Goal: Information Seeking & Learning: Stay updated

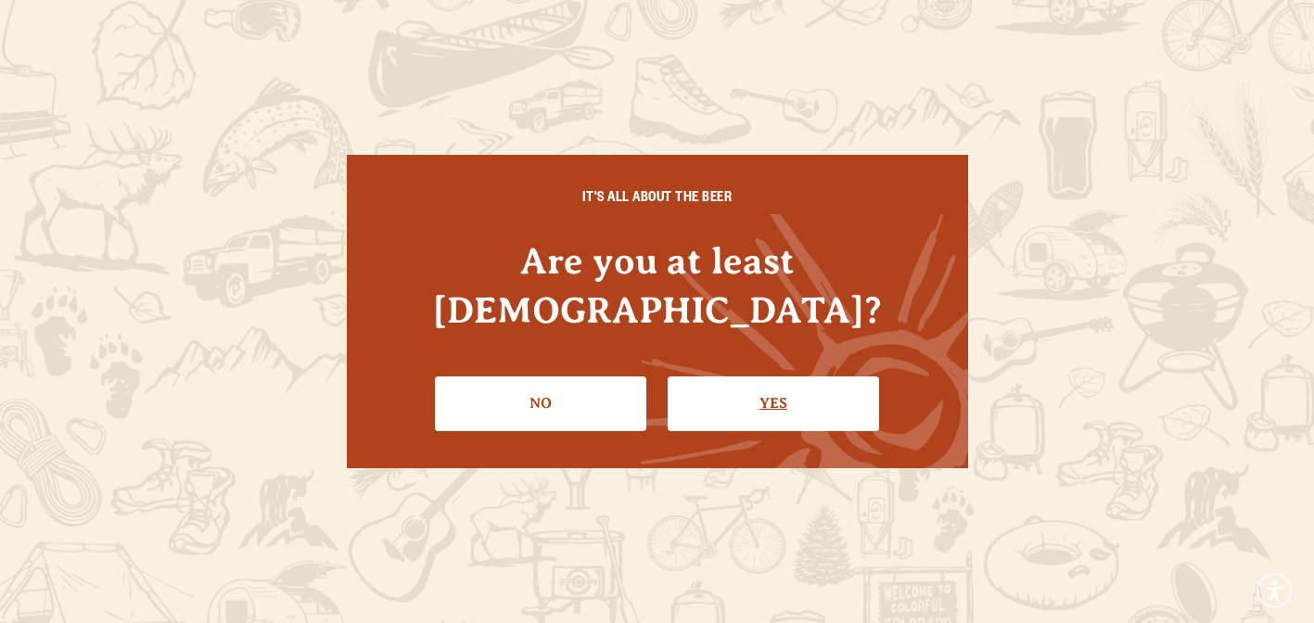
click at [772, 378] on link "Yes" at bounding box center [772, 403] width 211 height 54
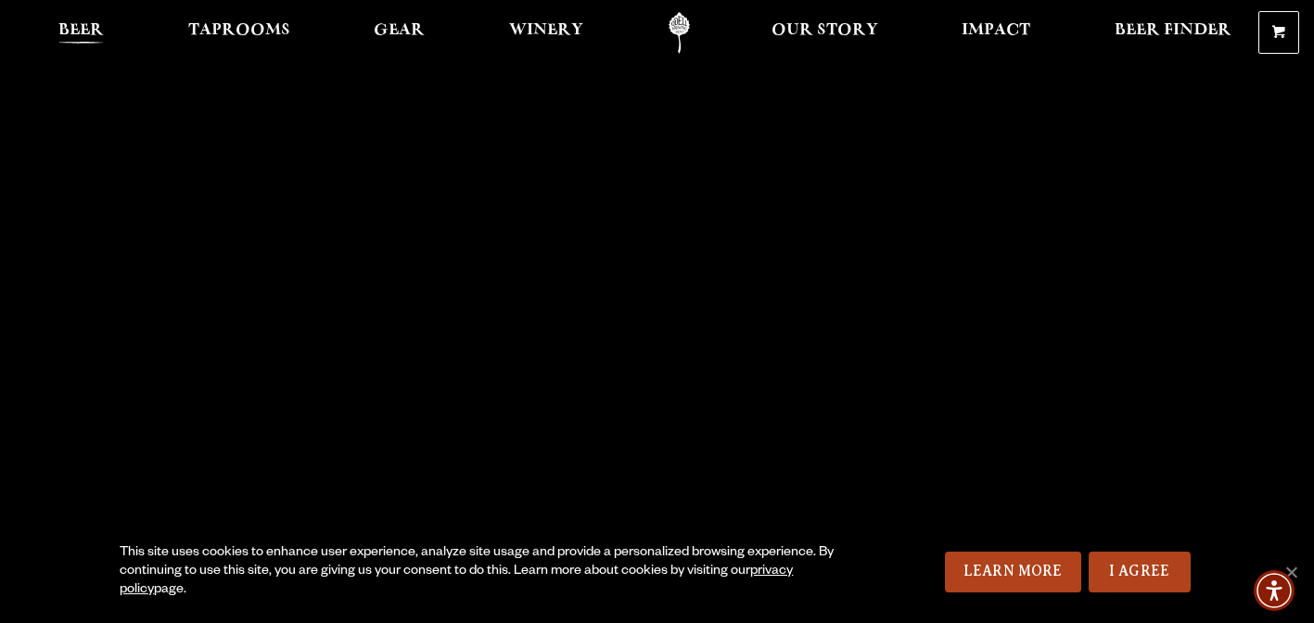
click at [82, 32] on span "Beer" at bounding box center [80, 30] width 45 height 15
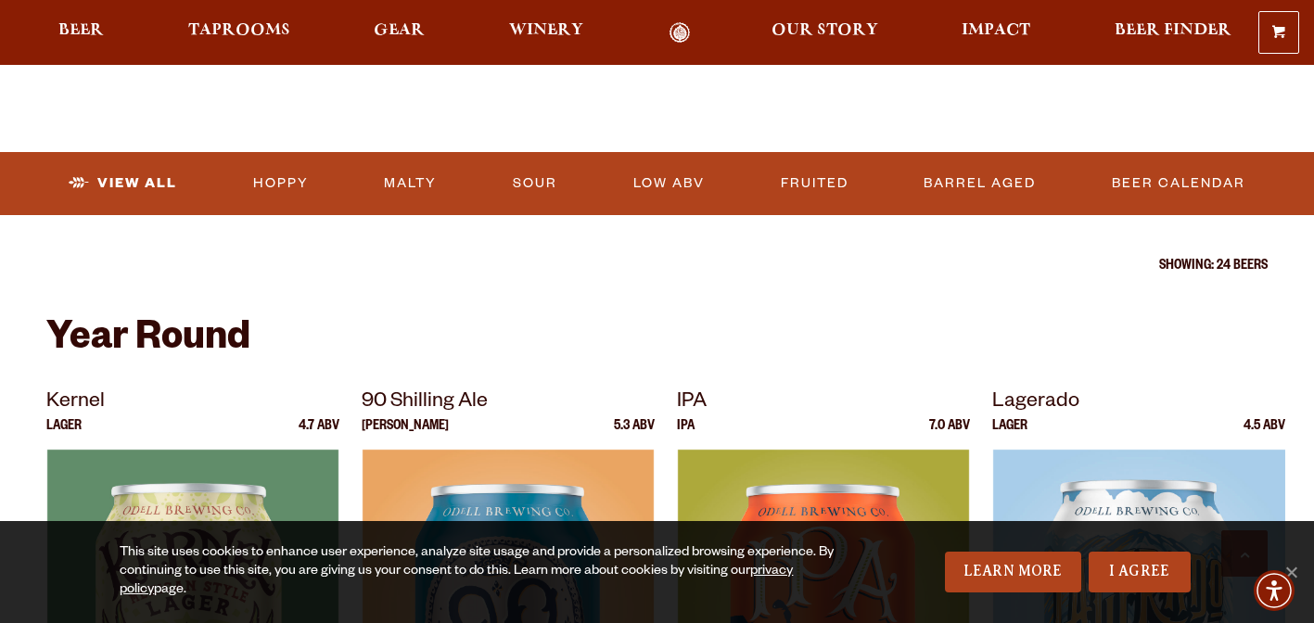
scroll to position [549, 0]
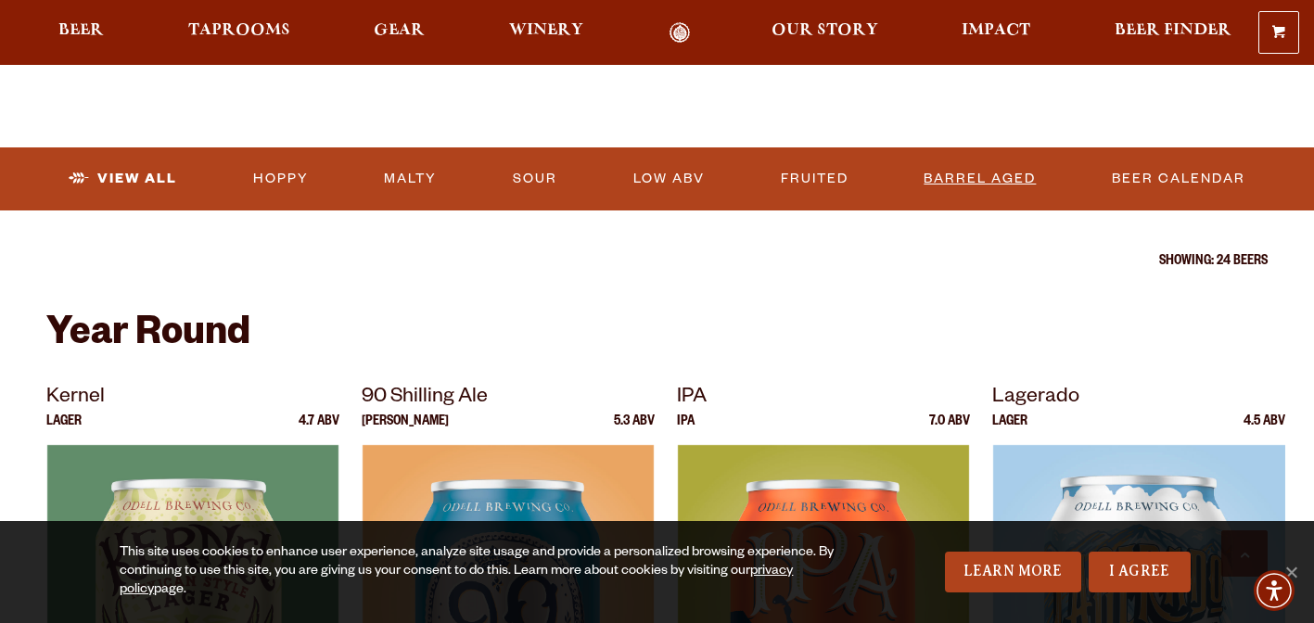
click at [943, 184] on link "Barrel Aged" at bounding box center [979, 179] width 127 height 43
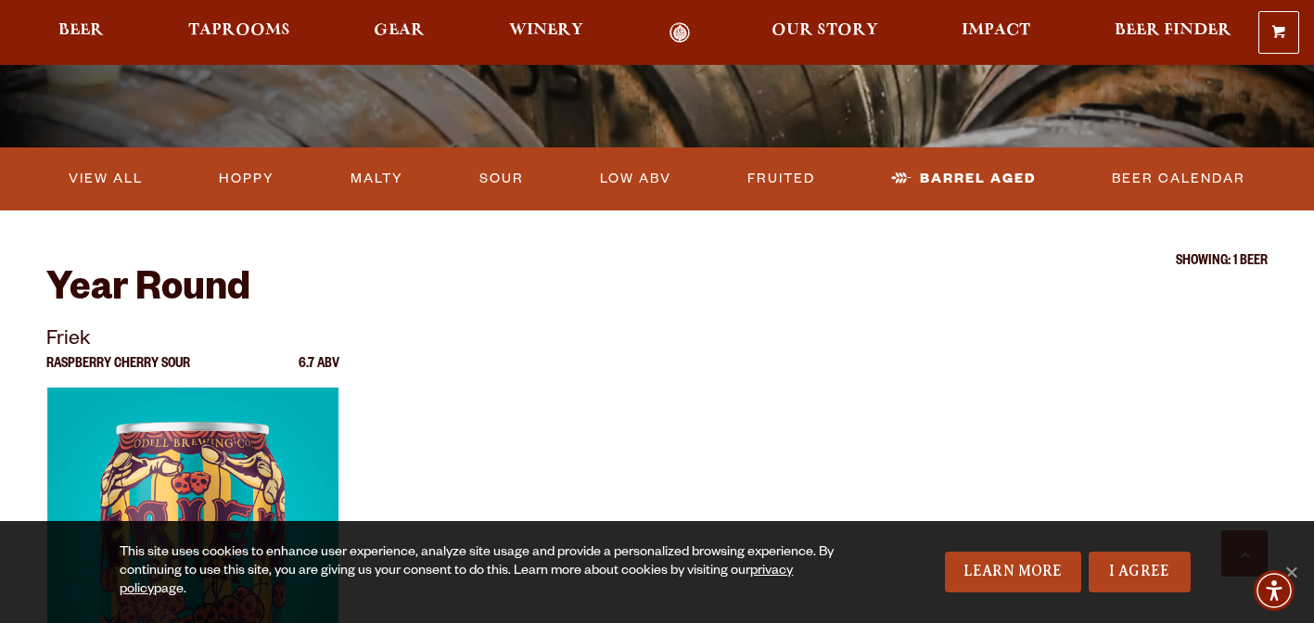
scroll to position [448, 0]
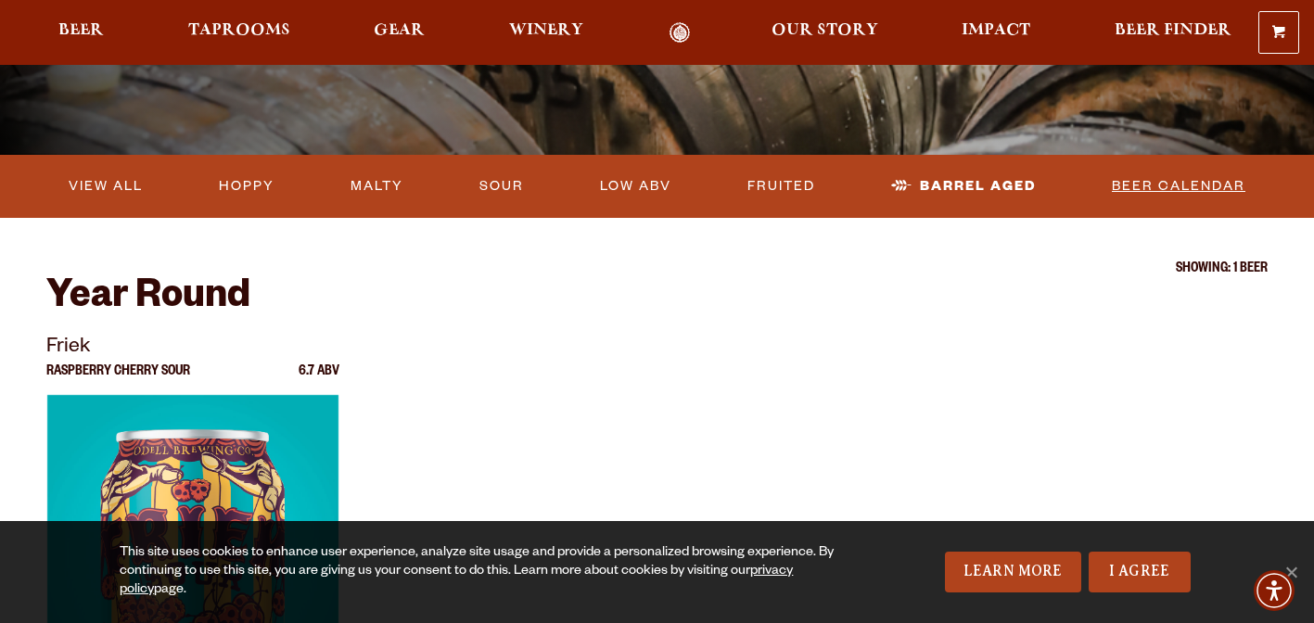
click at [1161, 193] on link "Beer Calendar" at bounding box center [1178, 186] width 148 height 43
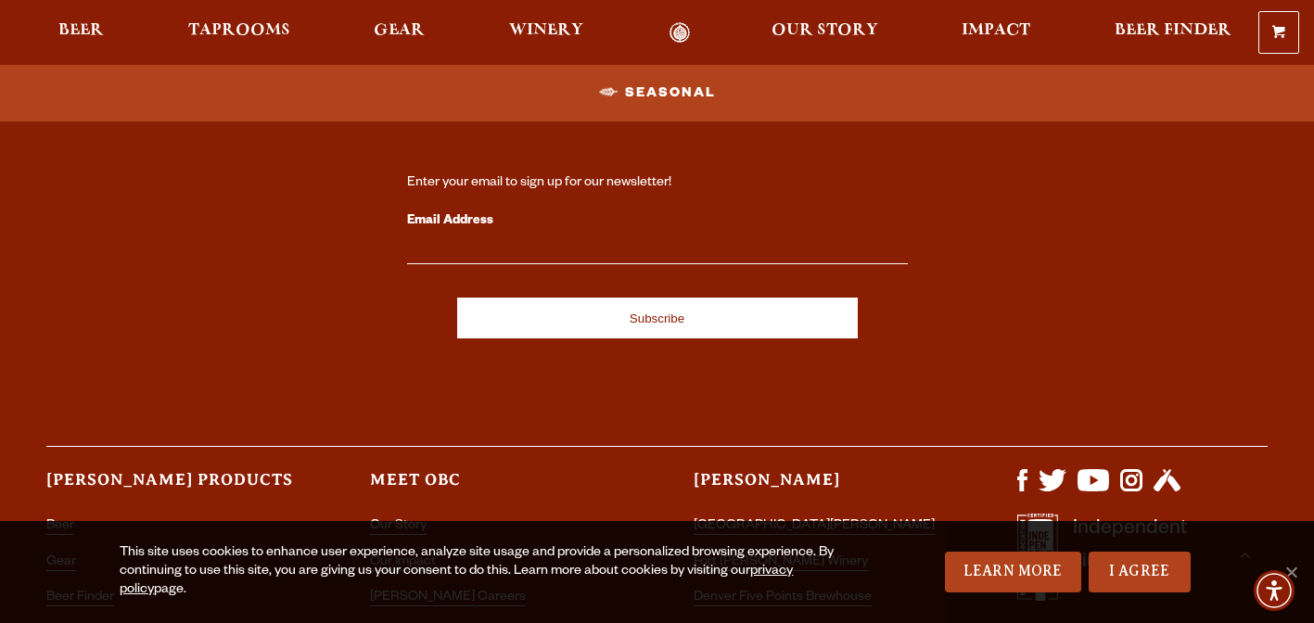
scroll to position [2596, 0]
